Goal: Information Seeking & Learning: Check status

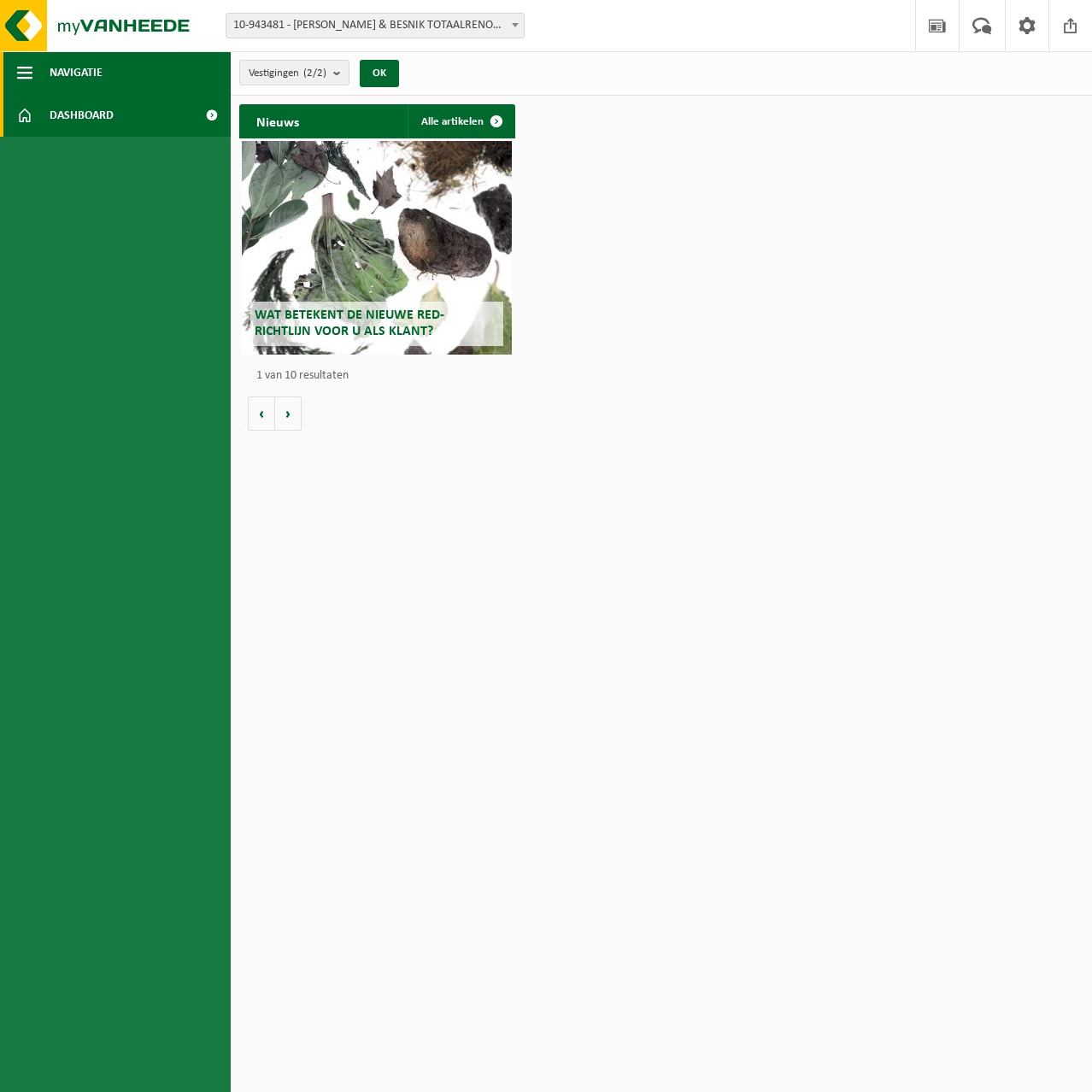
click at [34, 72] on button "Navigatie" at bounding box center [115, 72] width 230 height 42
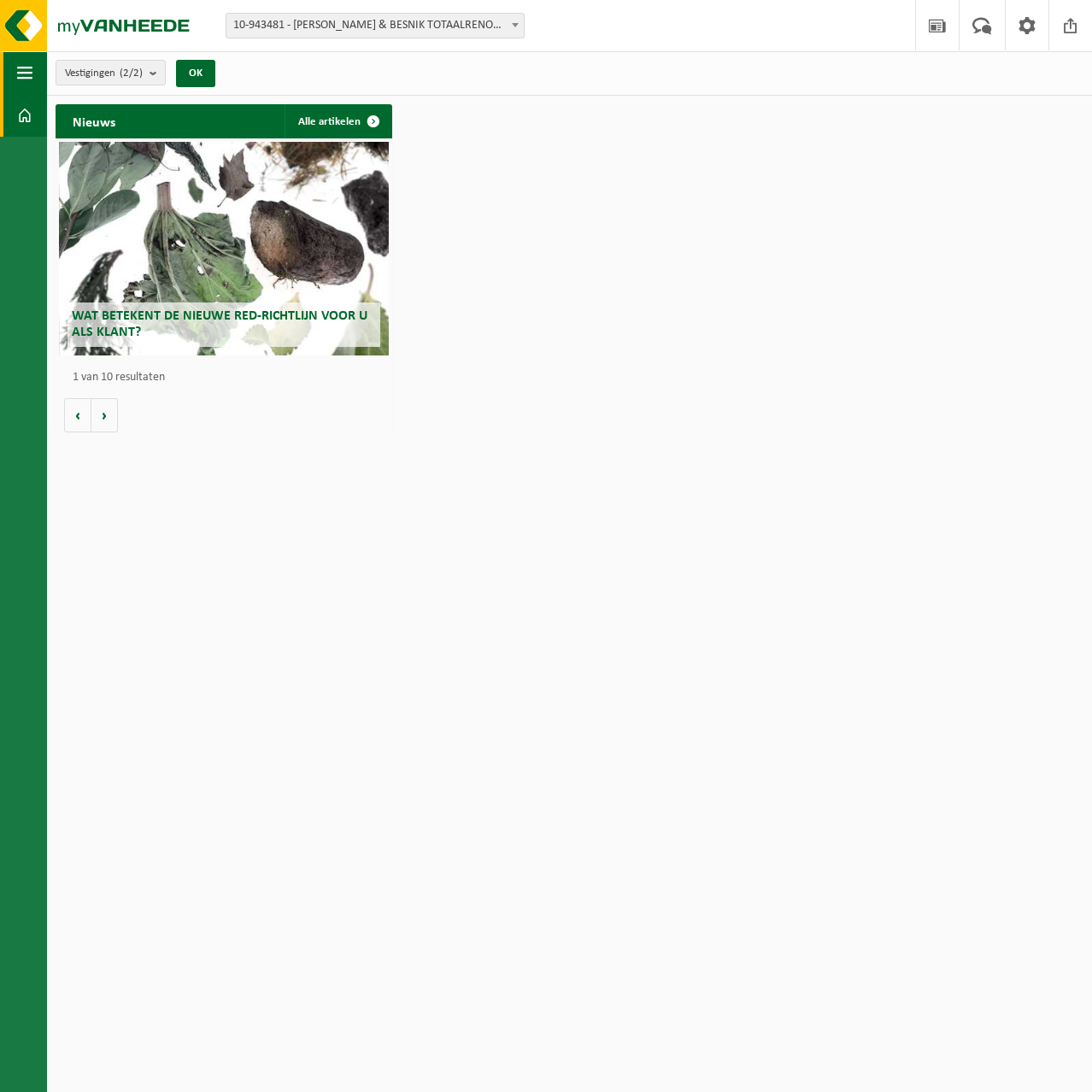
click at [33, 72] on button "Navigatie" at bounding box center [24, 72] width 47 height 42
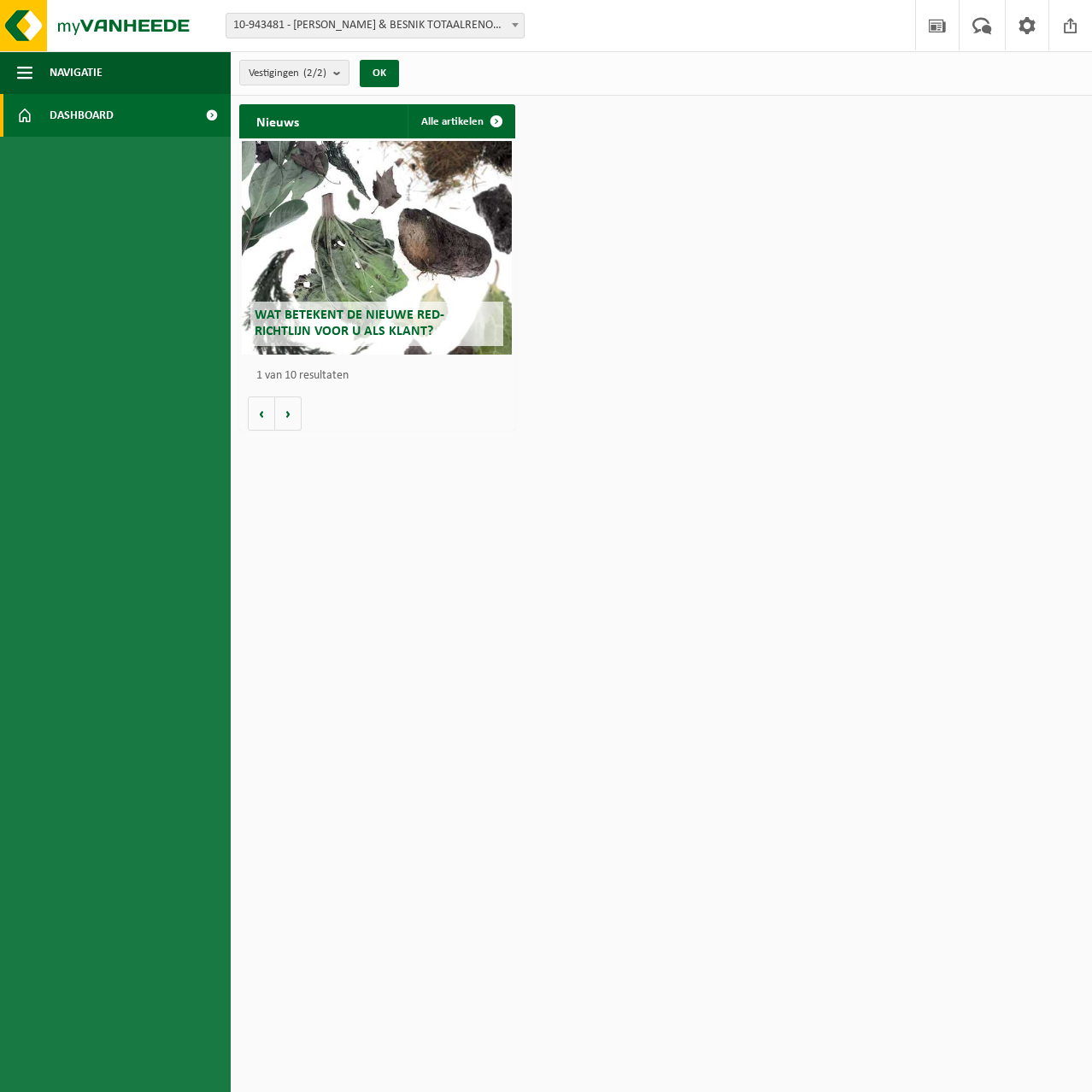
click at [199, 115] on span at bounding box center [211, 115] width 38 height 42
click at [380, 27] on span "10-943481 - [PERSON_NAME] & BESNIK TOTAALRENOVATIE BV - DRONGEN" at bounding box center [375, 26] width 297 height 24
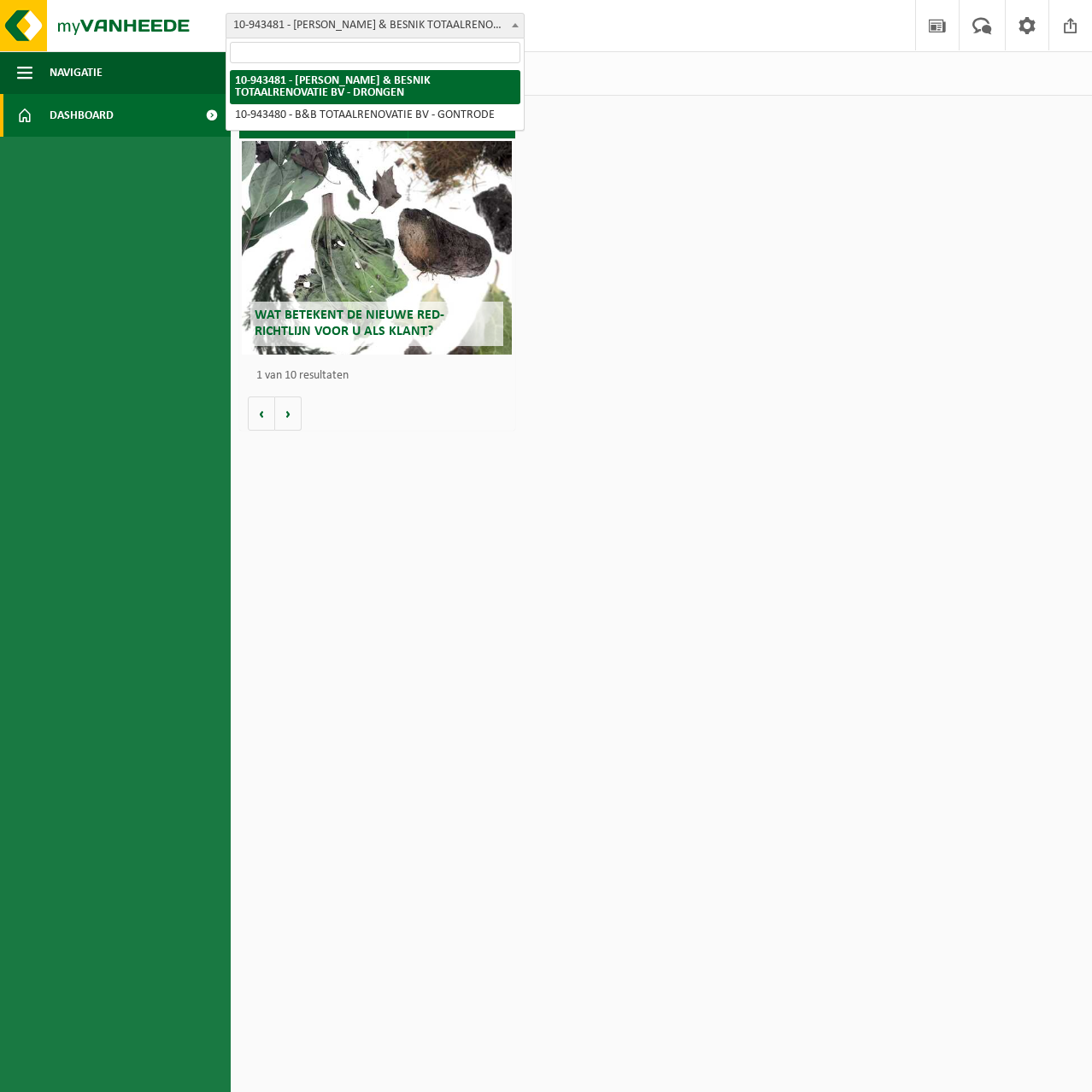
click at [380, 27] on span "10-943481 - [PERSON_NAME] & [PERSON_NAME] TOTAALRENOVATIE BV - DRONGEN" at bounding box center [375, 26] width 297 height 24
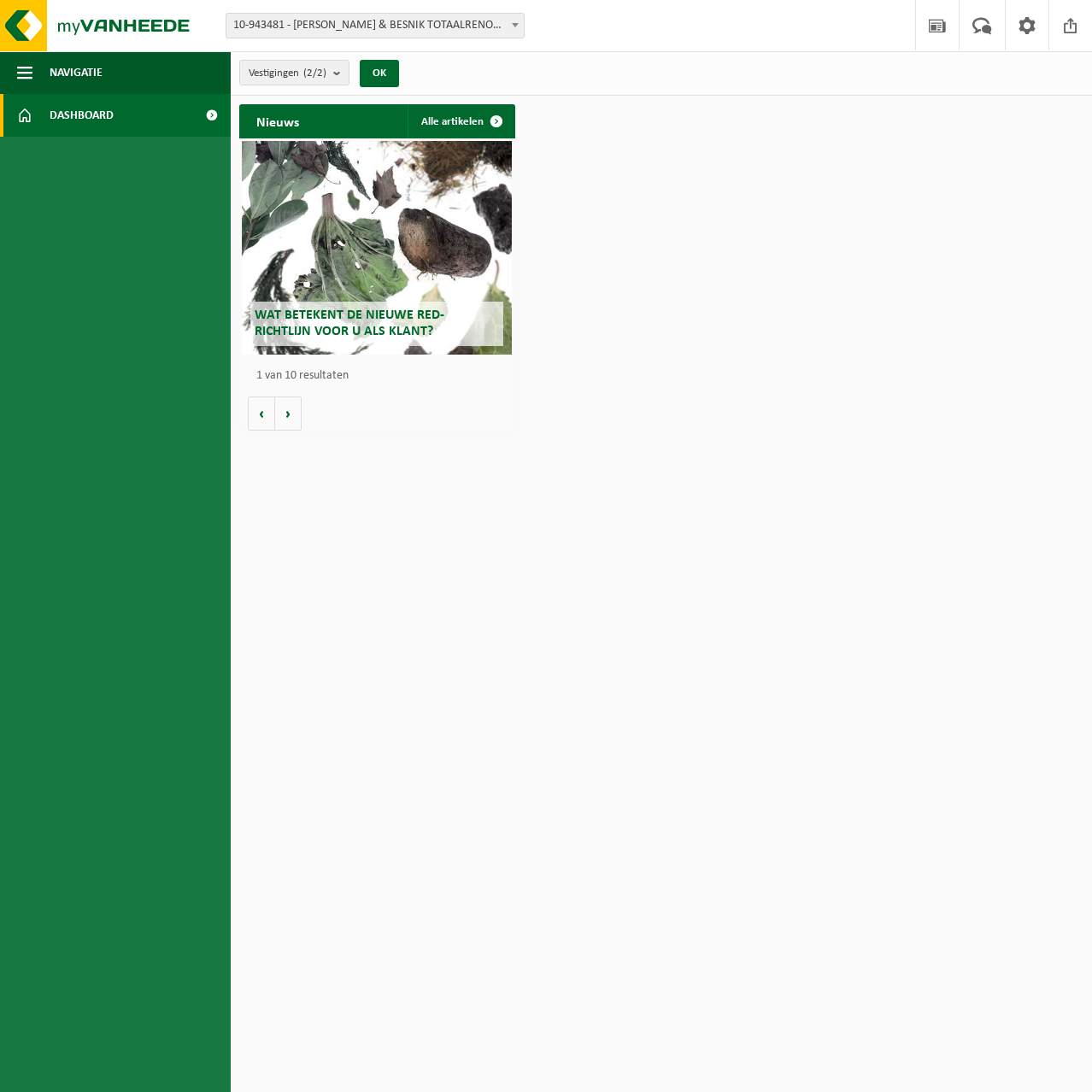
click at [212, 110] on span at bounding box center [211, 115] width 38 height 42
click at [315, 73] on count "(2/2)" at bounding box center [314, 73] width 23 height 11
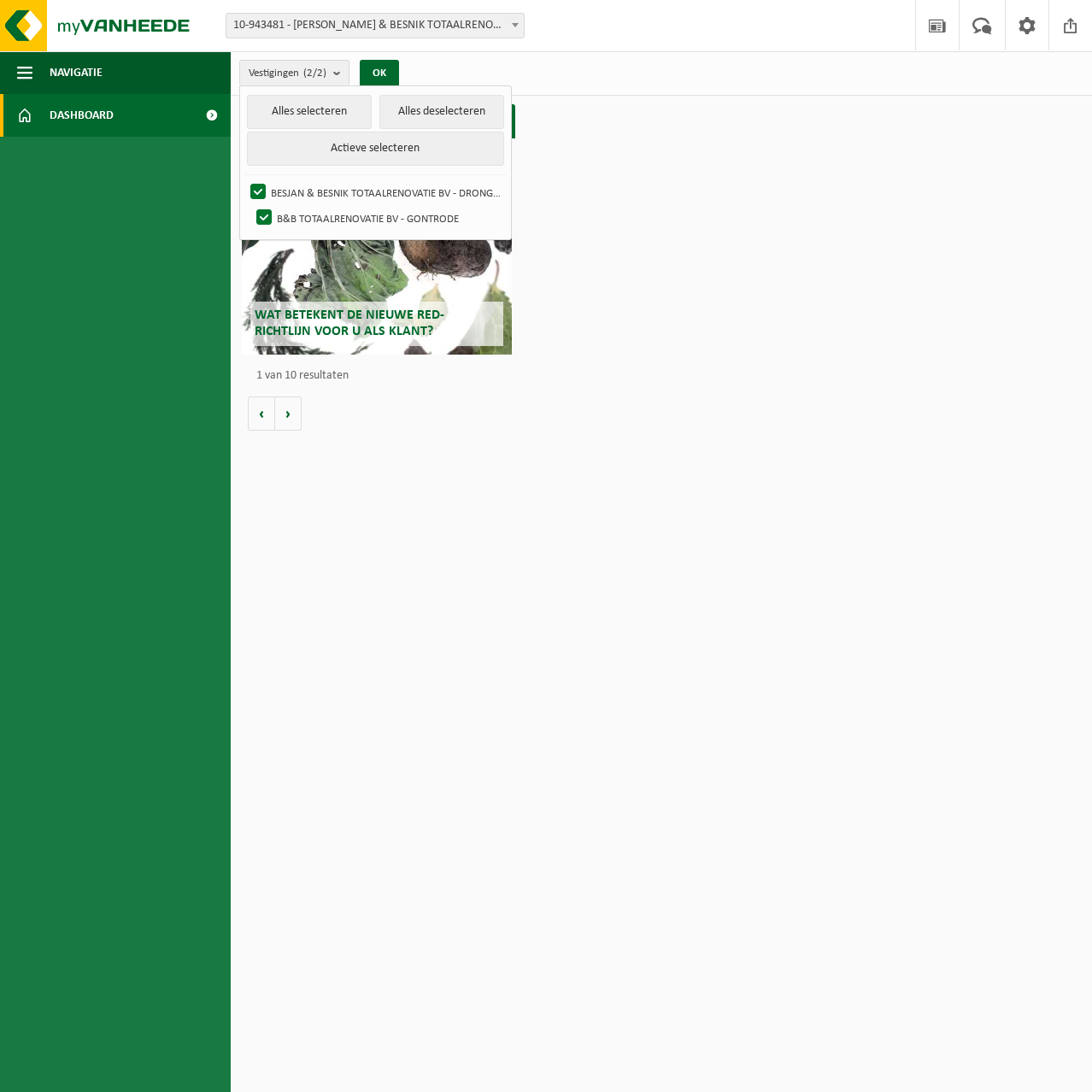
click at [634, 48] on div "Vestiging: 10-943481 - BESJAN & BESNIK TOTAALRENOVATIE BV - DRONGEN 10-943480 -…" at bounding box center [546, 26] width 1092 height 52
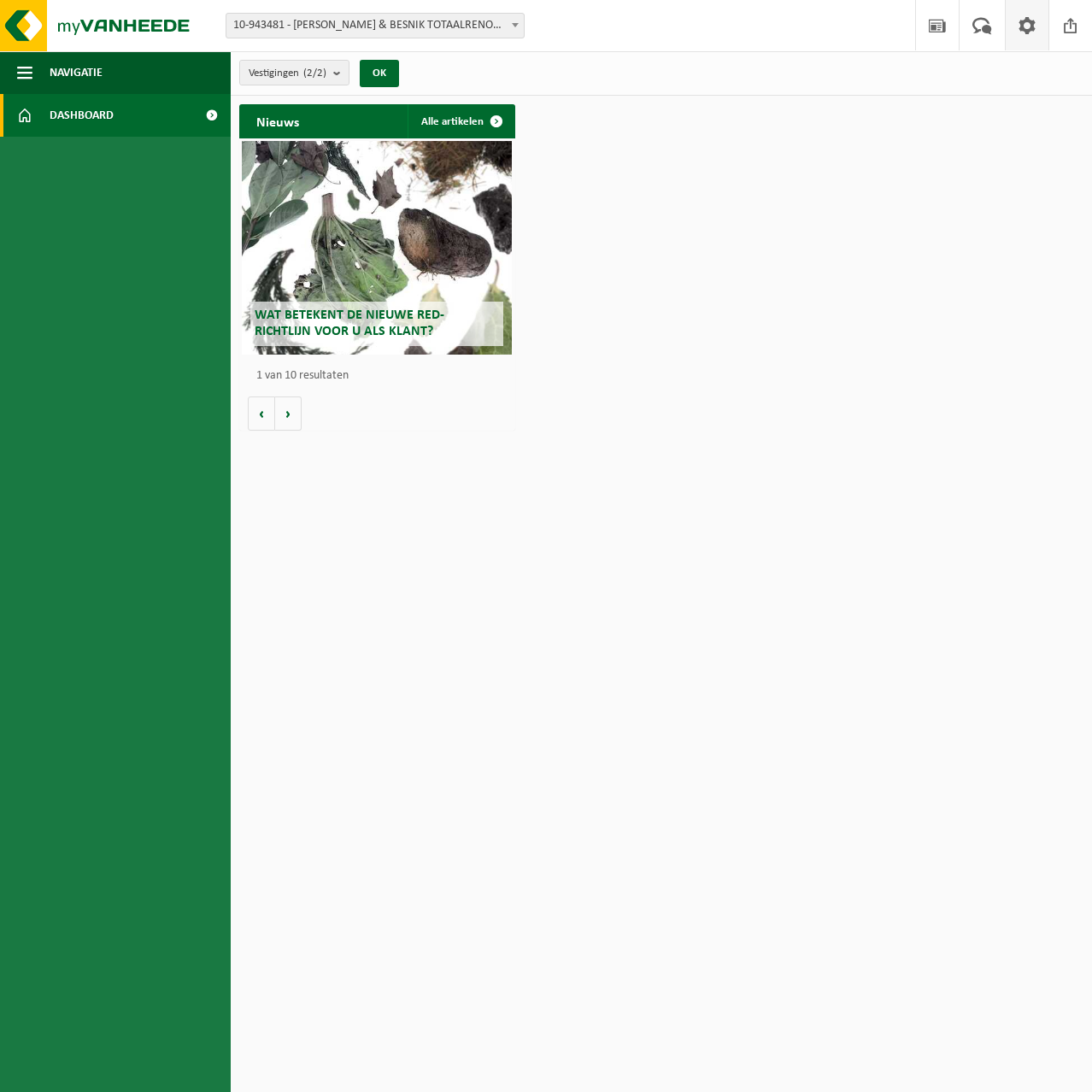
click at [1027, 26] on span at bounding box center [1027, 25] width 26 height 50
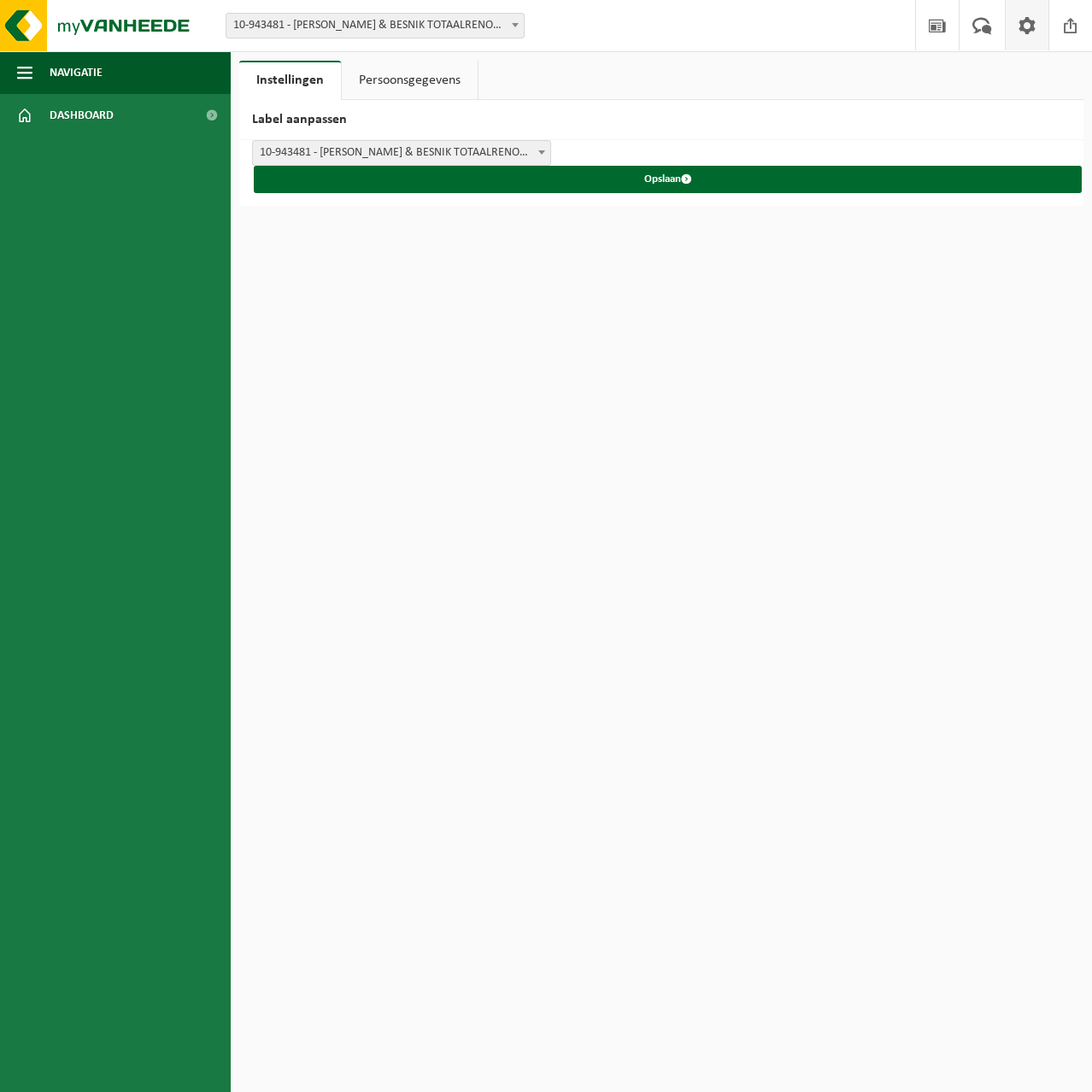
click at [436, 23] on span "10-943481 - [PERSON_NAME] & BESNIK TOTAALRENOVATIE BV - DRONGEN" at bounding box center [375, 26] width 297 height 24
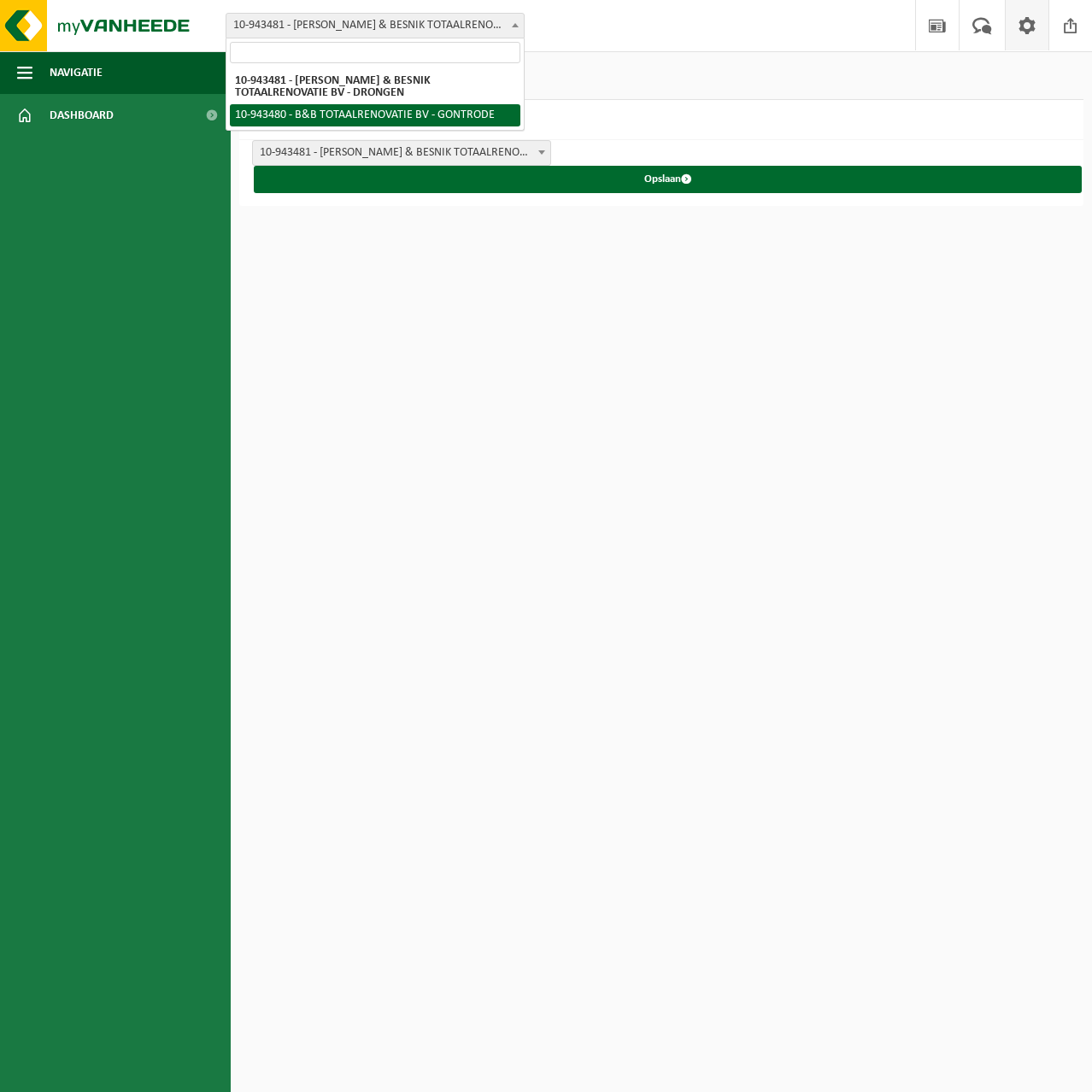
select select "141615"
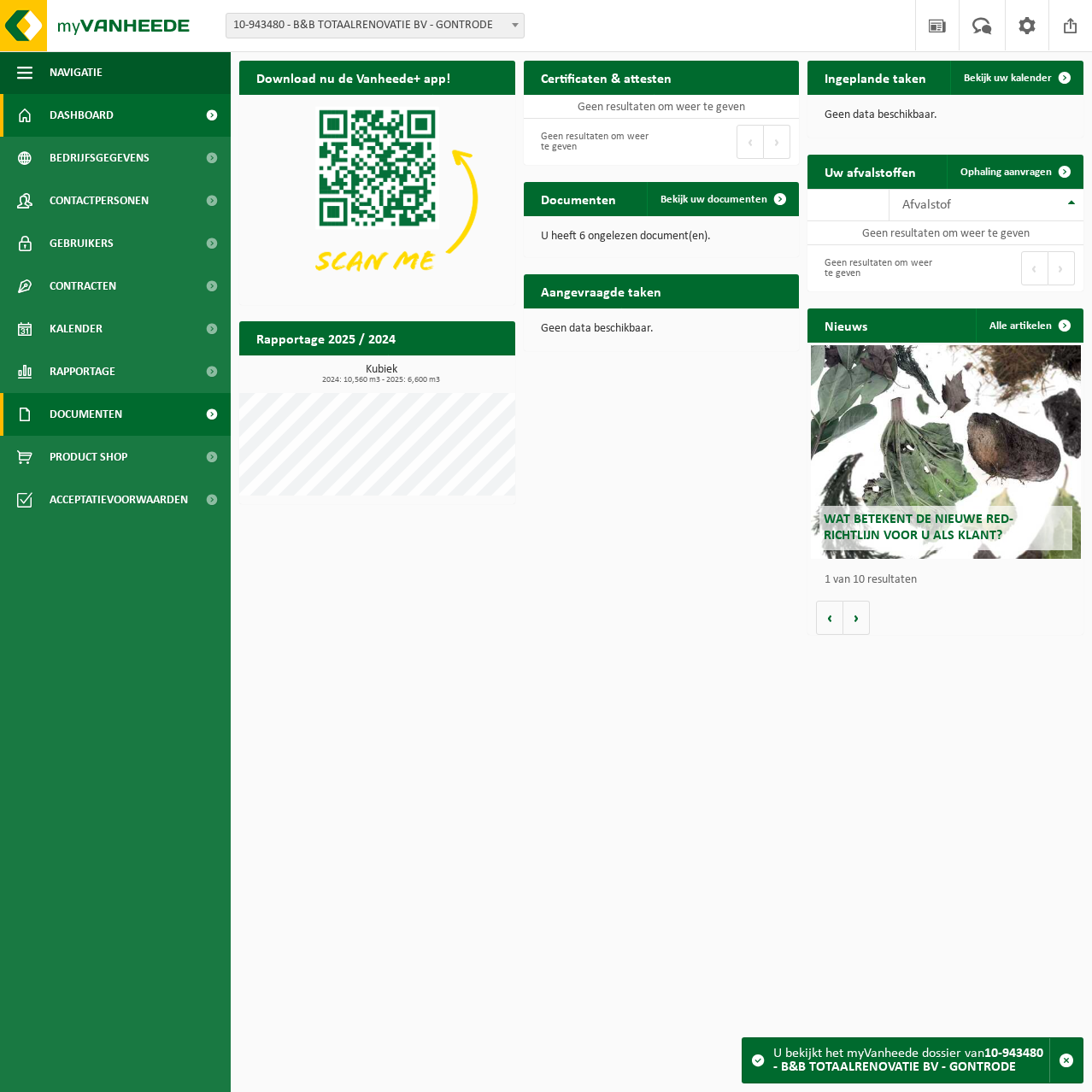
click at [101, 412] on span "Documenten" at bounding box center [86, 413] width 73 height 42
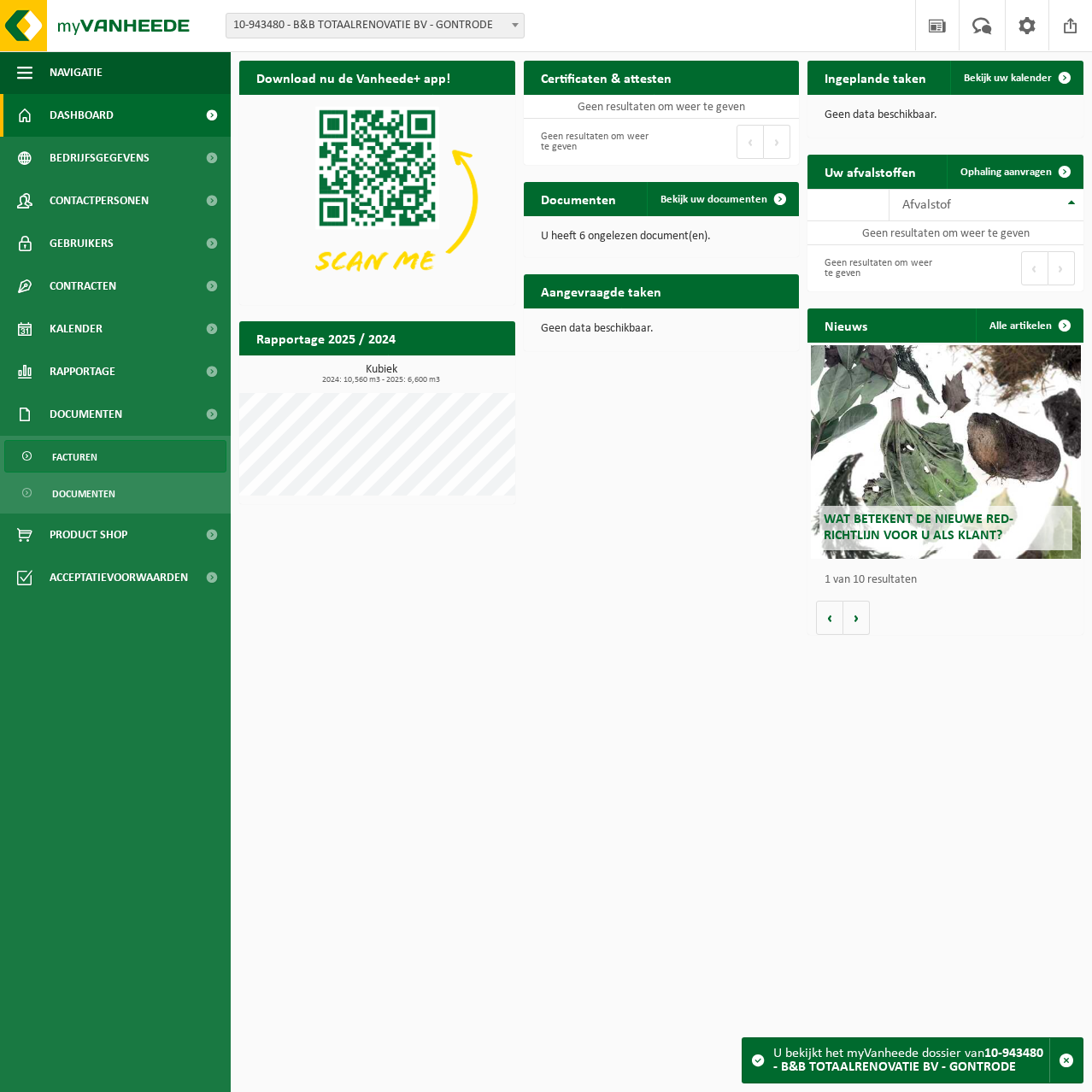
click at [94, 455] on span "Facturen" at bounding box center [75, 456] width 45 height 32
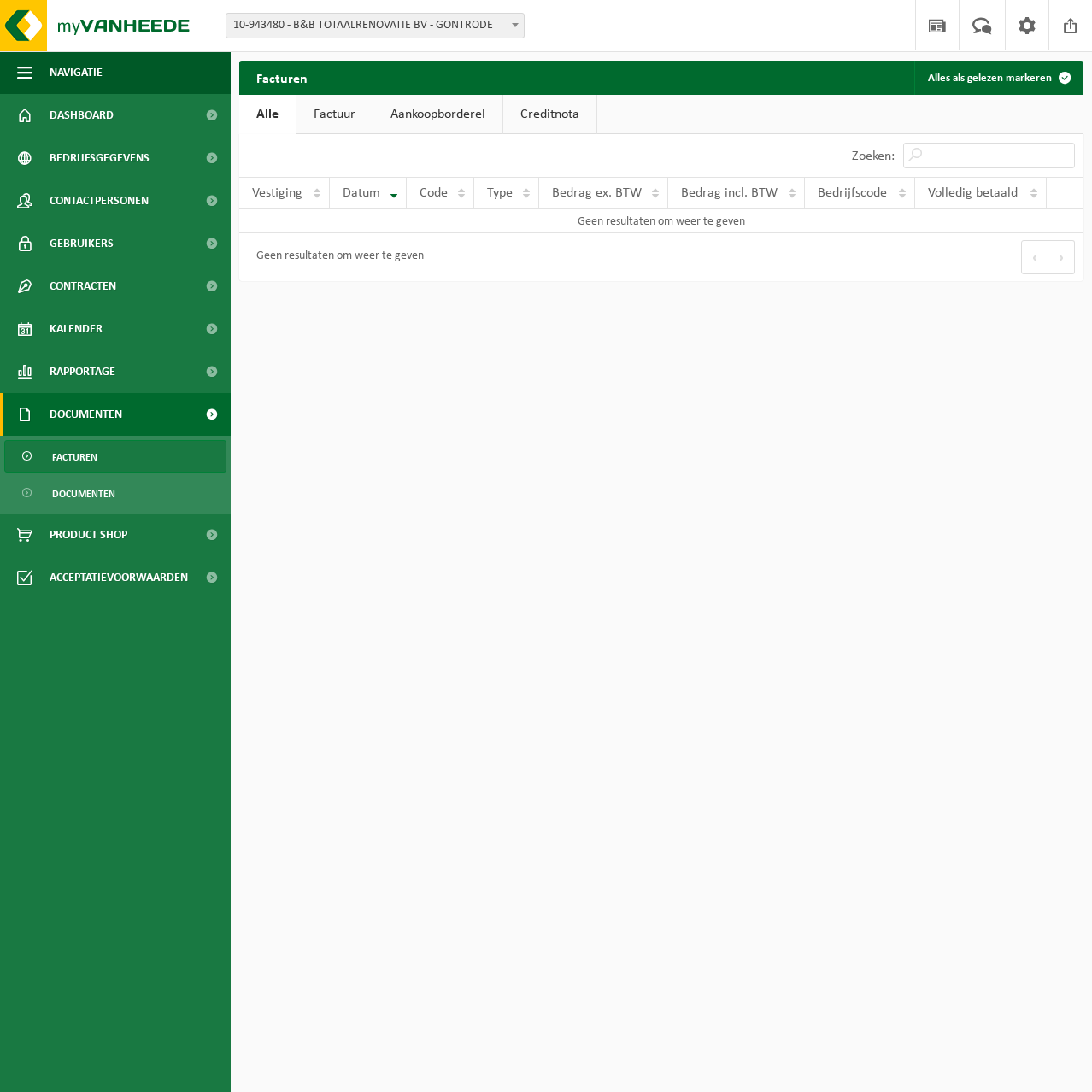
click at [373, 25] on span "10-943480 - B&B TOTAALRENOVATIE BV - GONTRODE" at bounding box center [375, 26] width 297 height 24
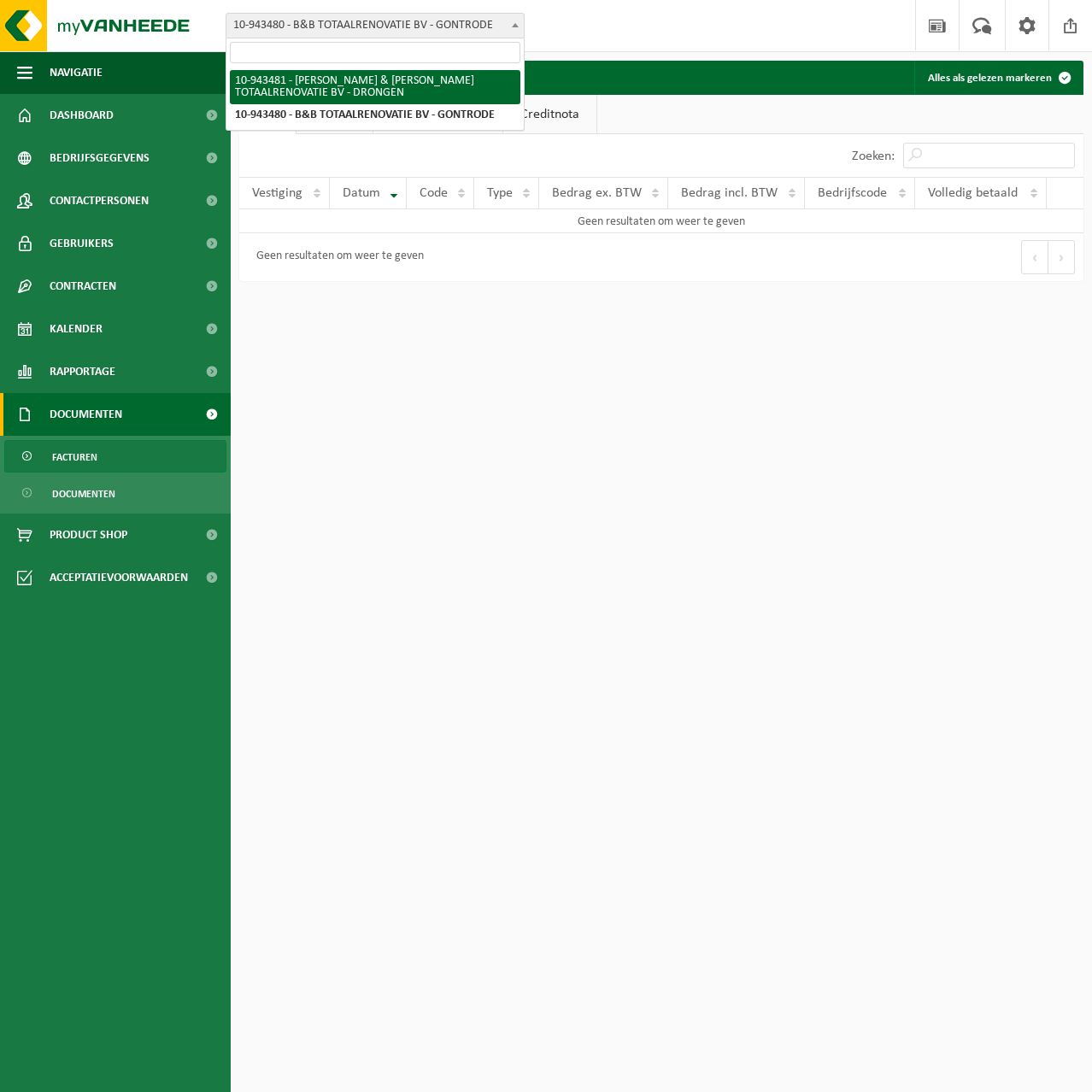
select select "141616"
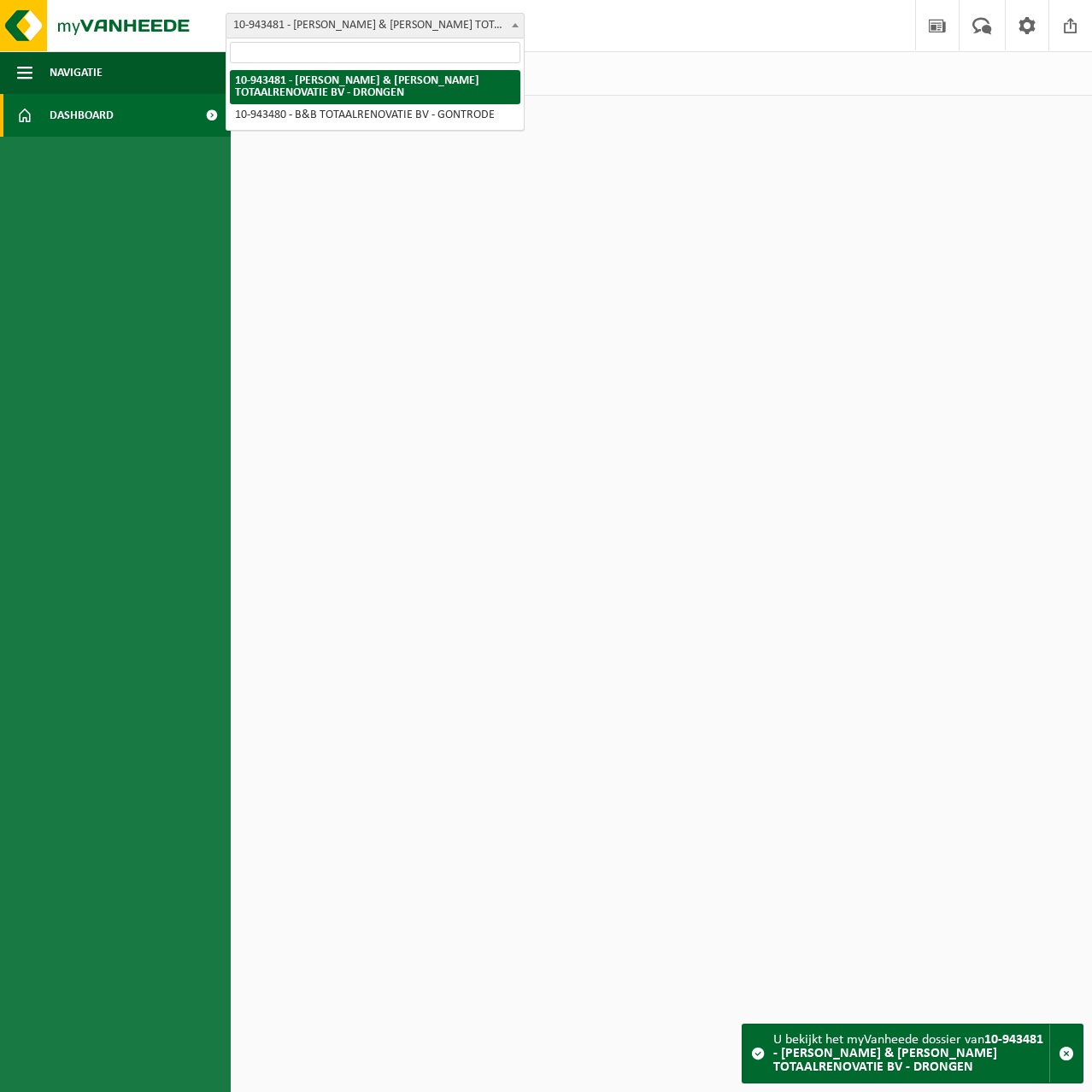
click at [378, 30] on span "10-943481 - [PERSON_NAME] & [PERSON_NAME] TOTAALRENOVATIE BV - DRONGEN" at bounding box center [375, 26] width 297 height 24
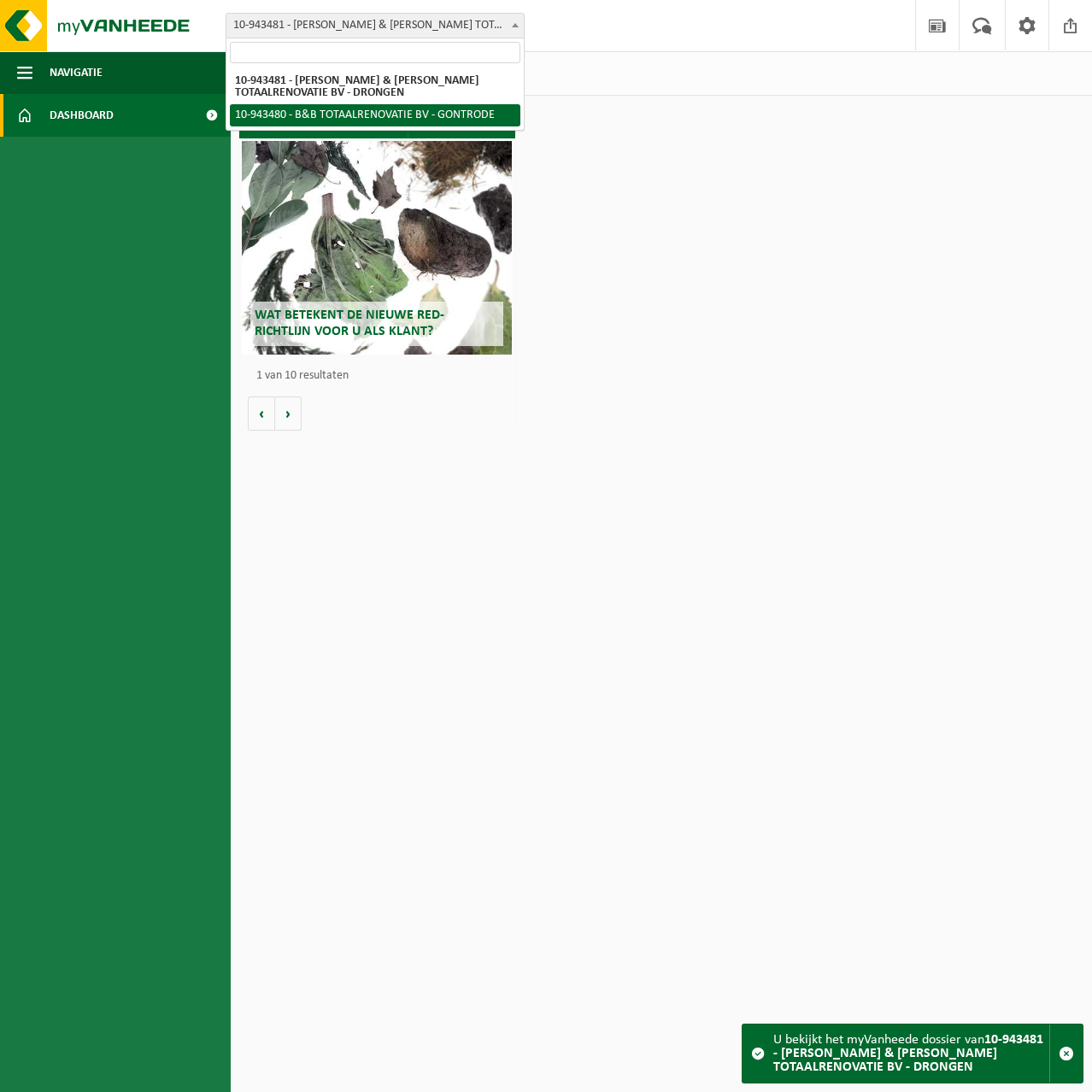
select select "141615"
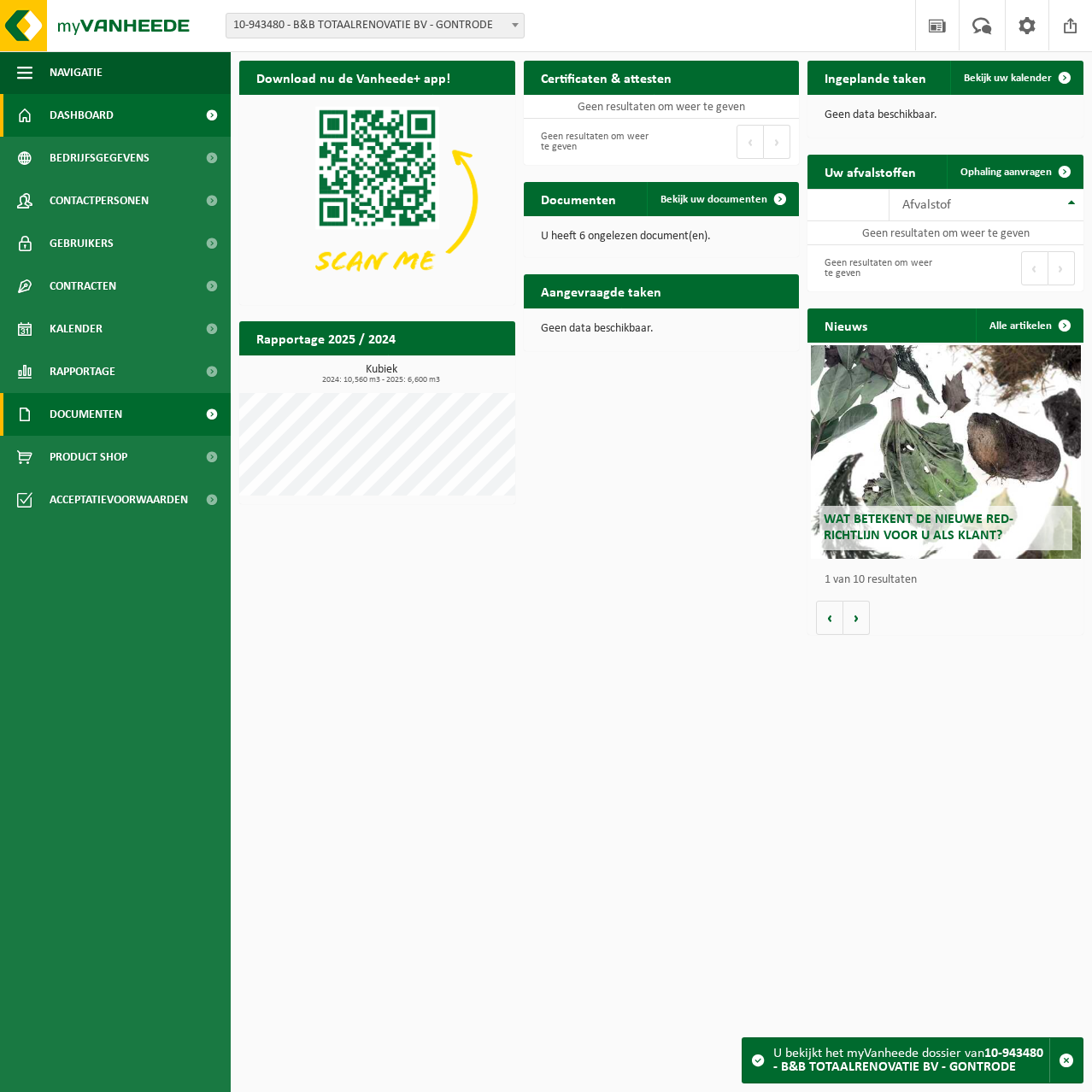
click at [105, 417] on span "Documenten" at bounding box center [86, 413] width 73 height 42
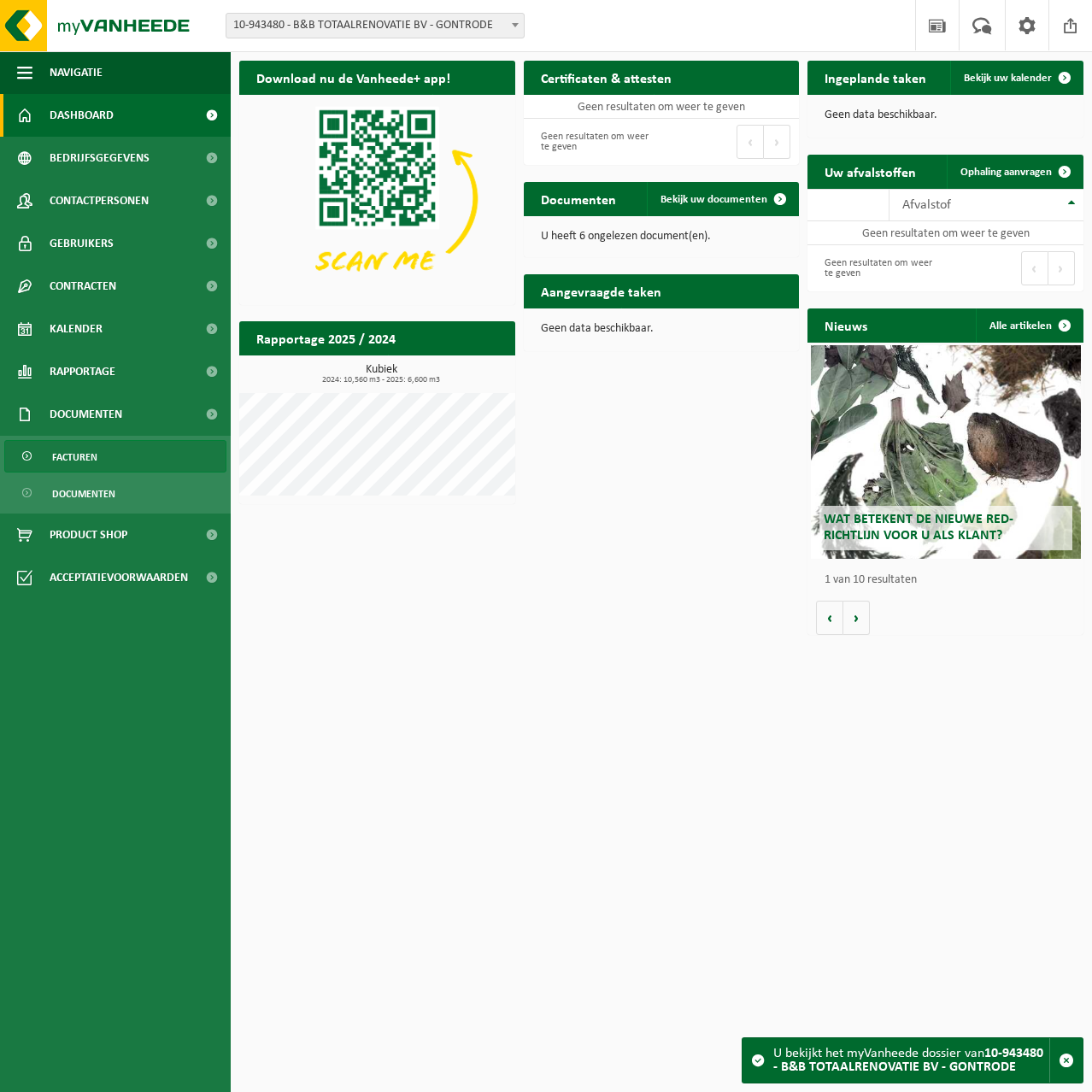
click at [94, 465] on span "Facturen" at bounding box center [75, 456] width 45 height 32
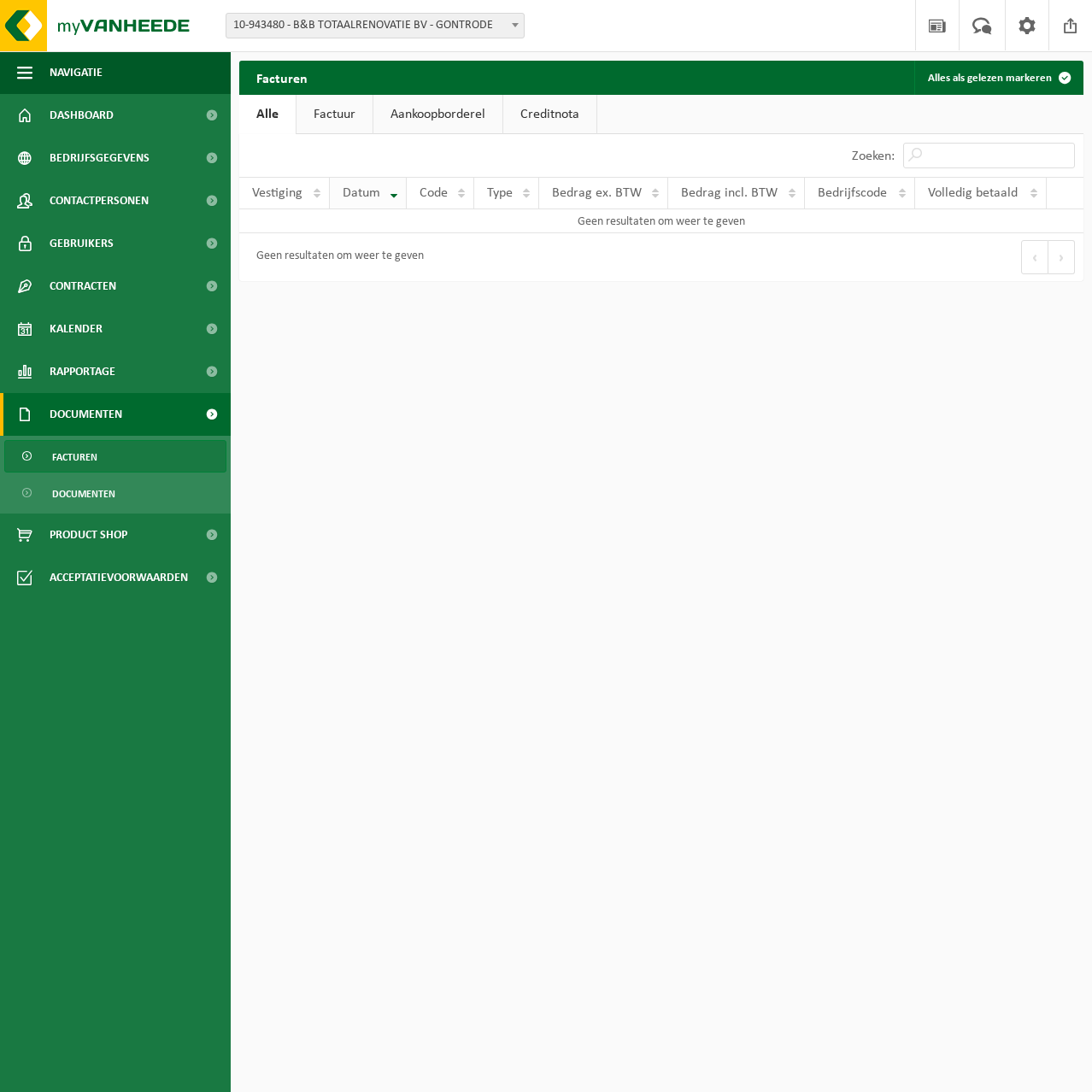
click at [364, 193] on span "Datum" at bounding box center [361, 193] width 37 height 14
click at [348, 114] on link "Factuur" at bounding box center [334, 114] width 76 height 39
click at [963, 165] on input "Zoeken:" at bounding box center [989, 155] width 172 height 26
click at [935, 270] on div "Eerste Vorige Volgende Laatste" at bounding box center [872, 257] width 422 height 48
